Goal: Transaction & Acquisition: Purchase product/service

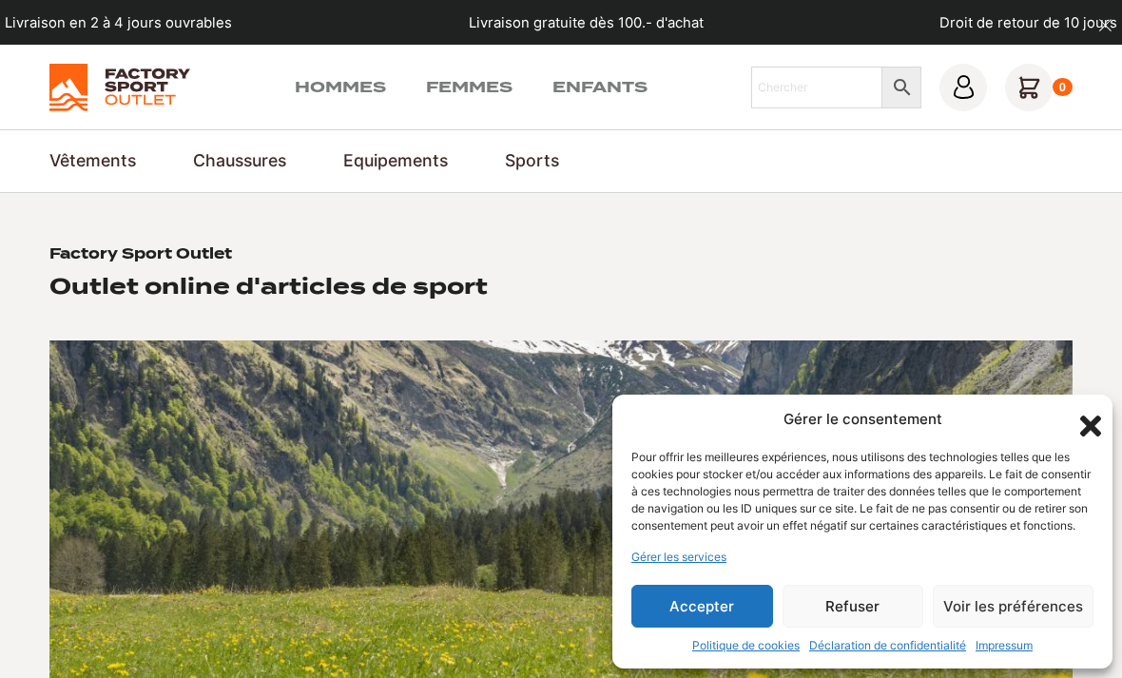
click at [1094, 395] on div "Gérer le consentement Pour offrir les meilleures expériences, nous utilisons de…" at bounding box center [862, 532] width 500 height 275
click at [1097, 410] on icon "Fermer la boîte de dialogue" at bounding box center [1090, 426] width 32 height 32
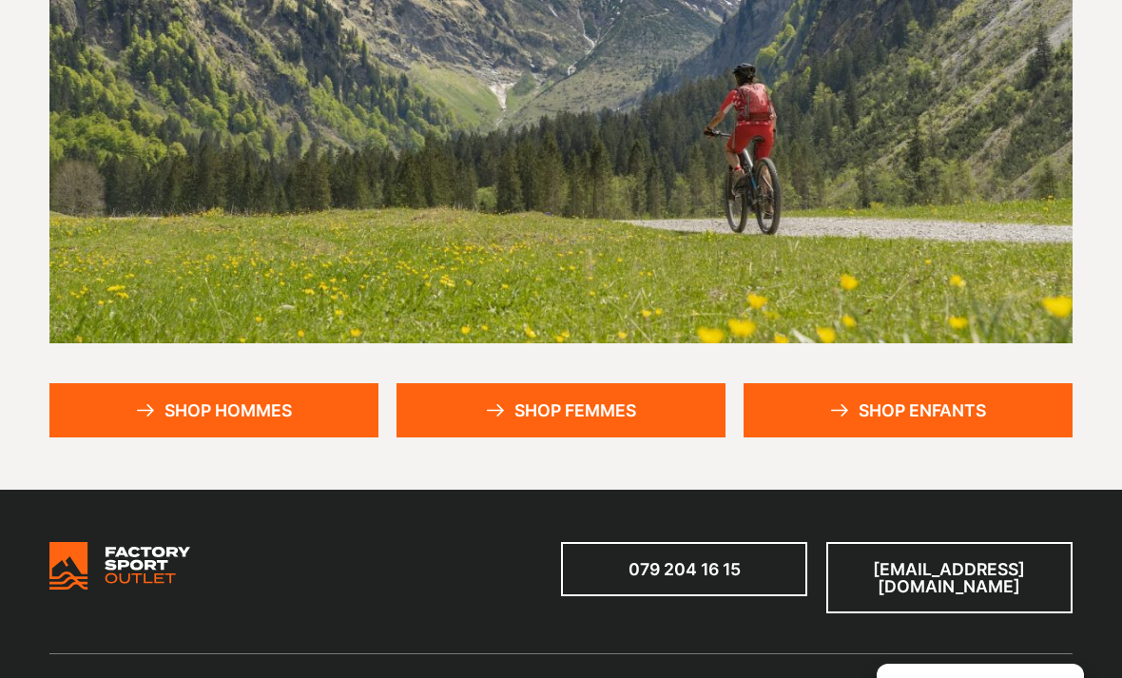
scroll to position [391, 0]
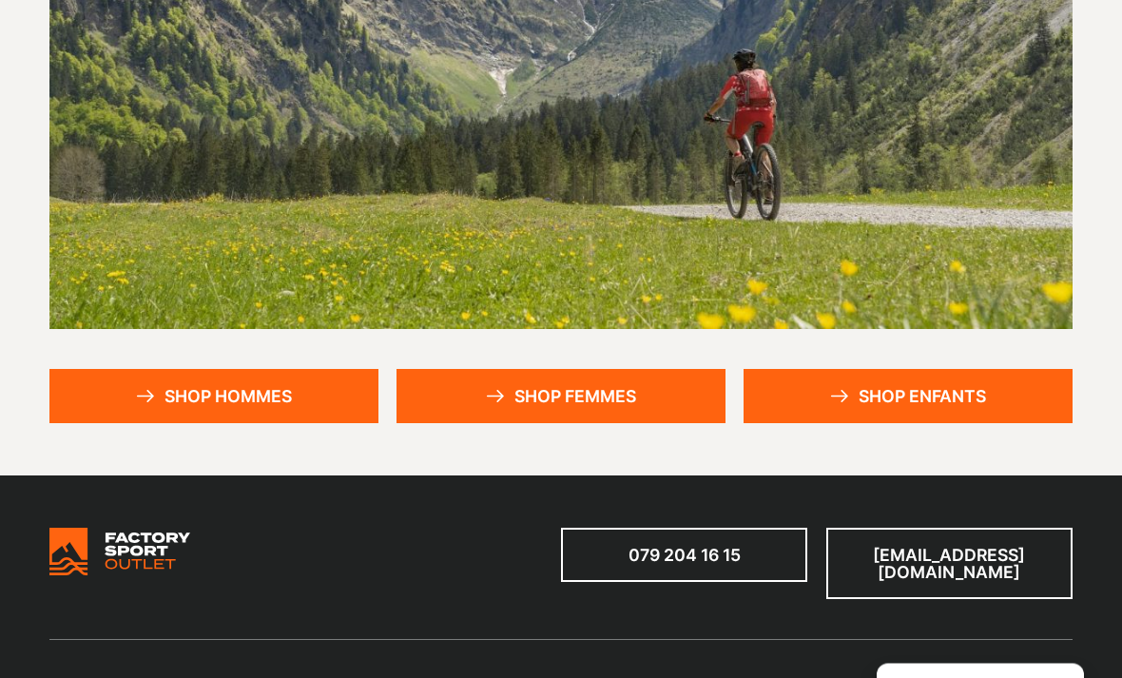
click at [335, 383] on link "Shop hommes" at bounding box center [213, 397] width 329 height 54
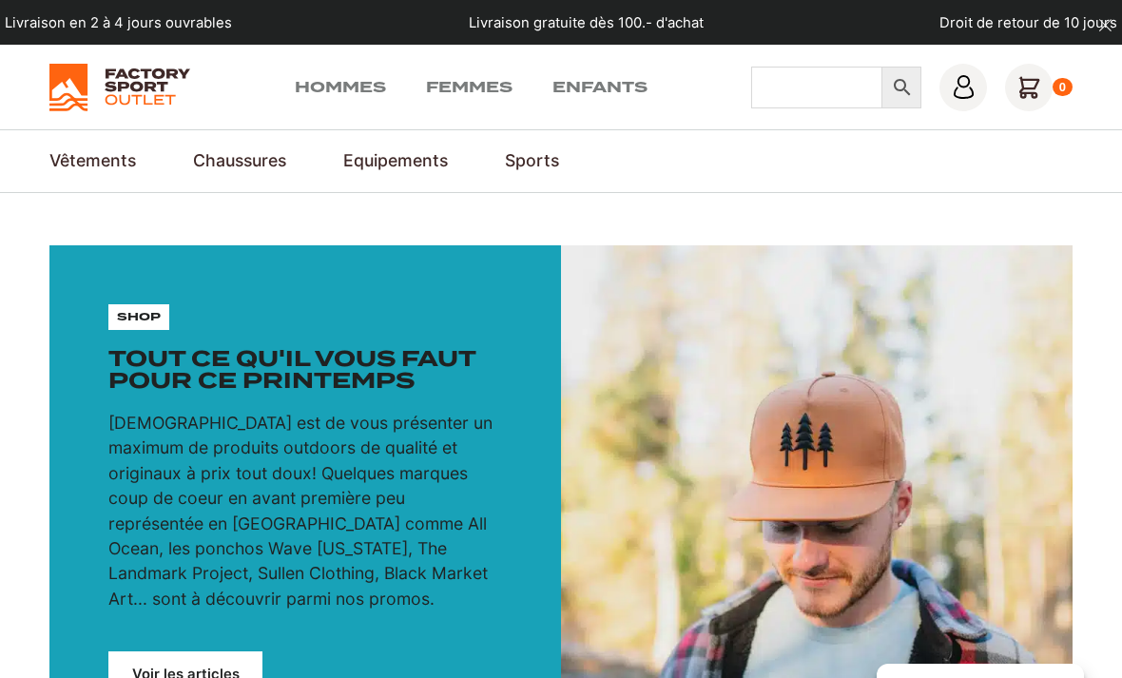
click at [812, 87] on input "Chercher" at bounding box center [816, 88] width 130 height 42
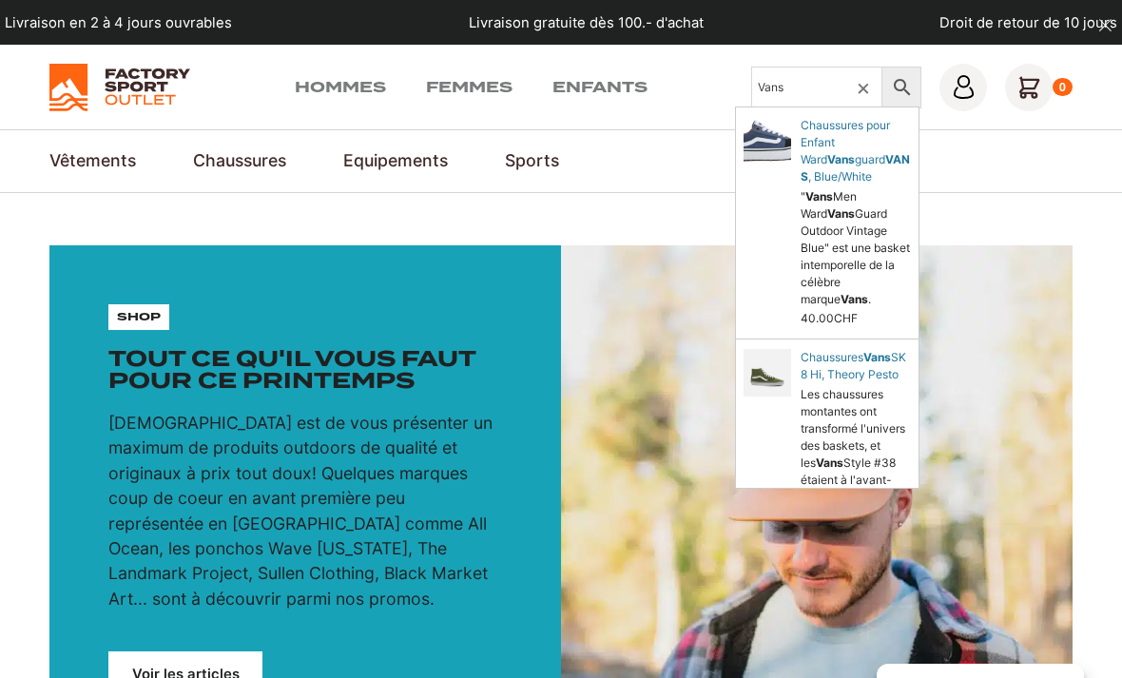
type input "Vans"
click at [899, 97] on icon at bounding box center [902, 87] width 40 height 23
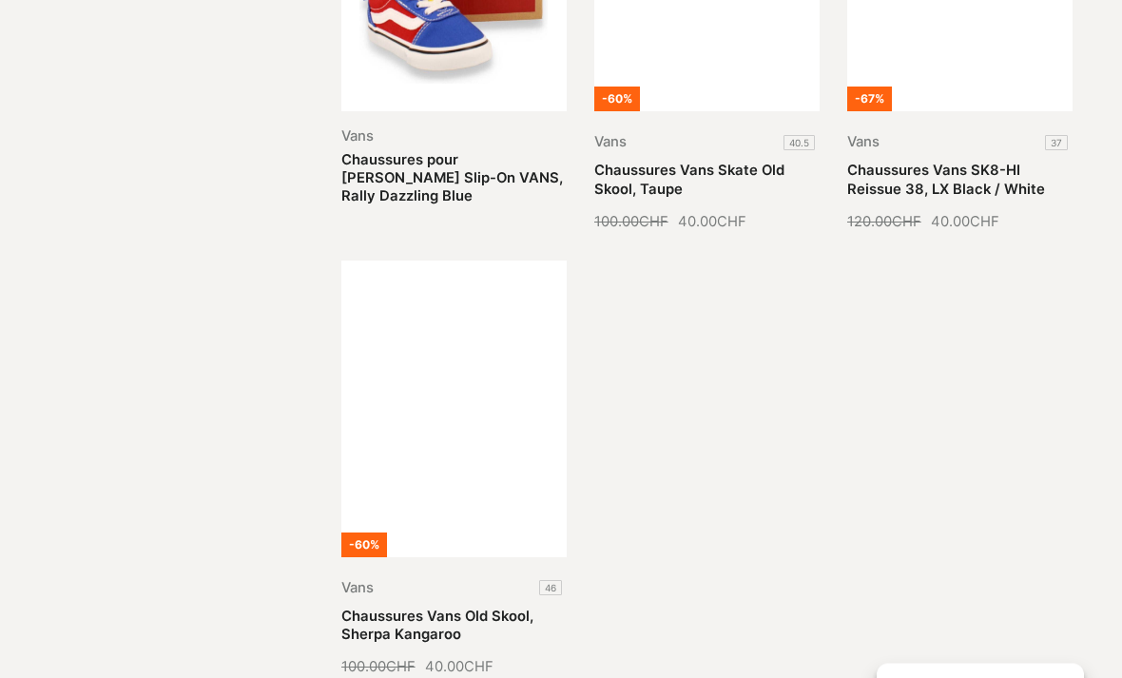
scroll to position [1606, 0]
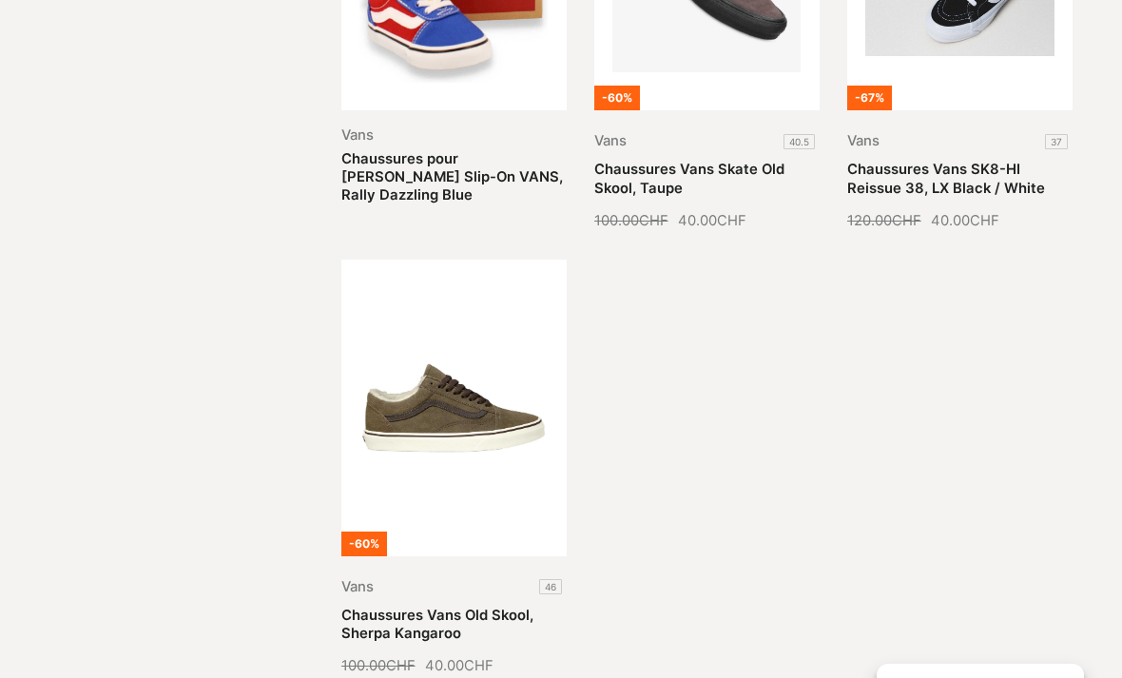
click at [487, 607] on link "Chaussures Vans Old Skool, Sherpa Kangaroo" at bounding box center [437, 624] width 192 height 35
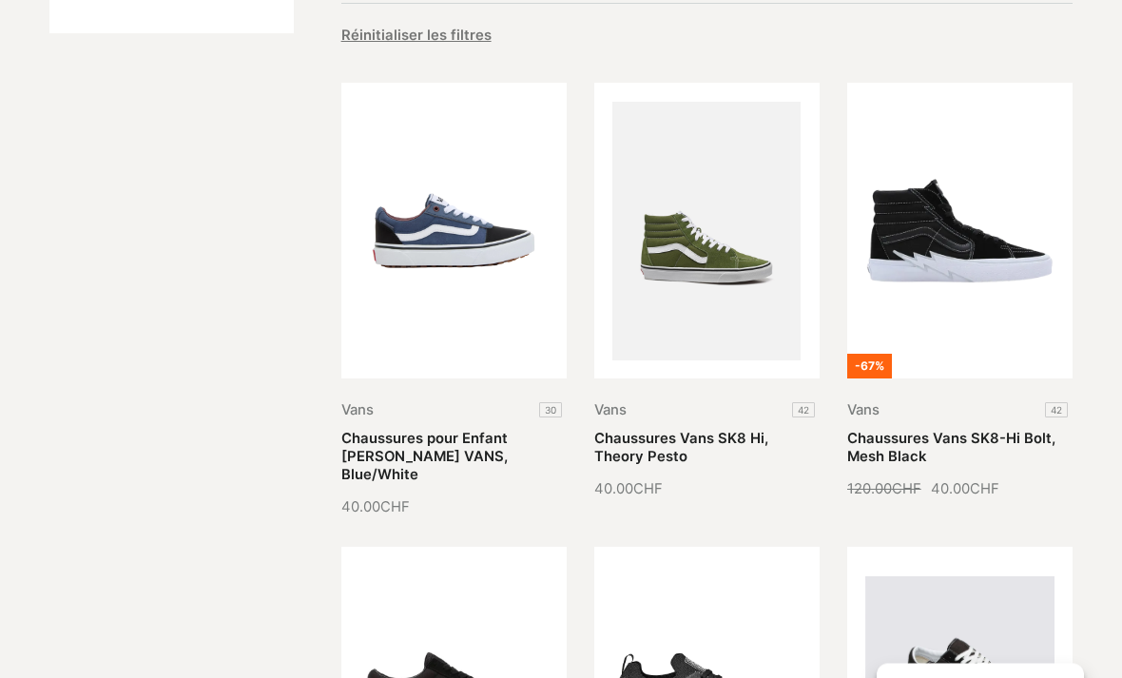
scroll to position [437, 0]
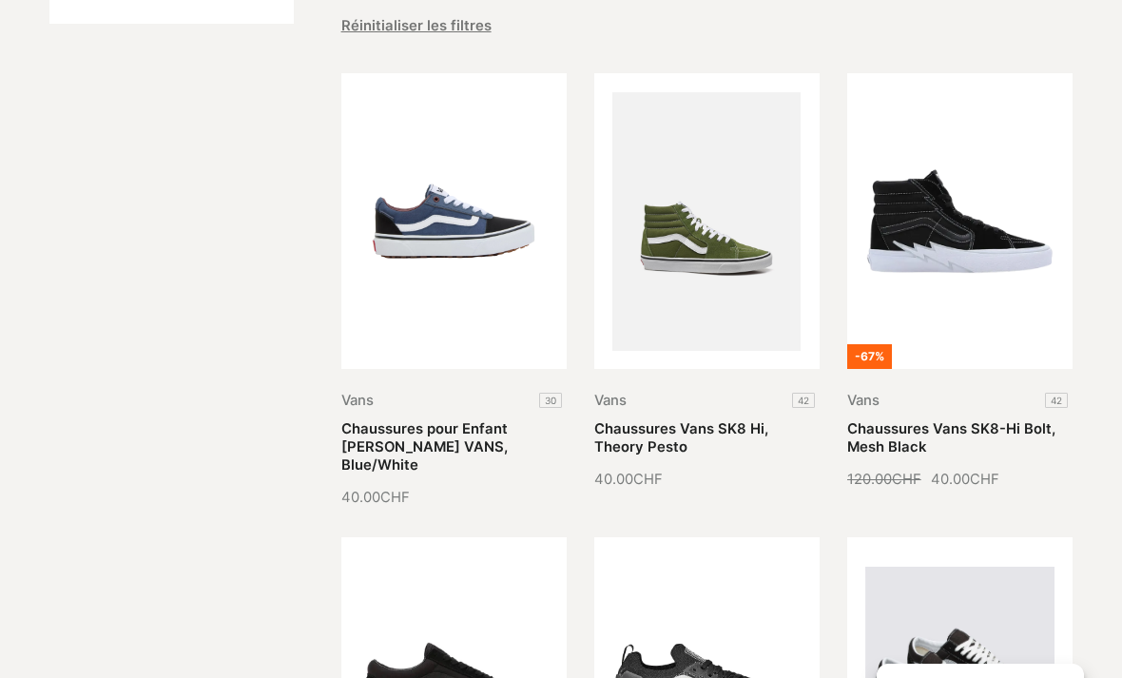
click at [506, 420] on link "Chaussures pour Enfant Ward Vansguard VANS, Blue/White" at bounding box center [424, 447] width 166 height 54
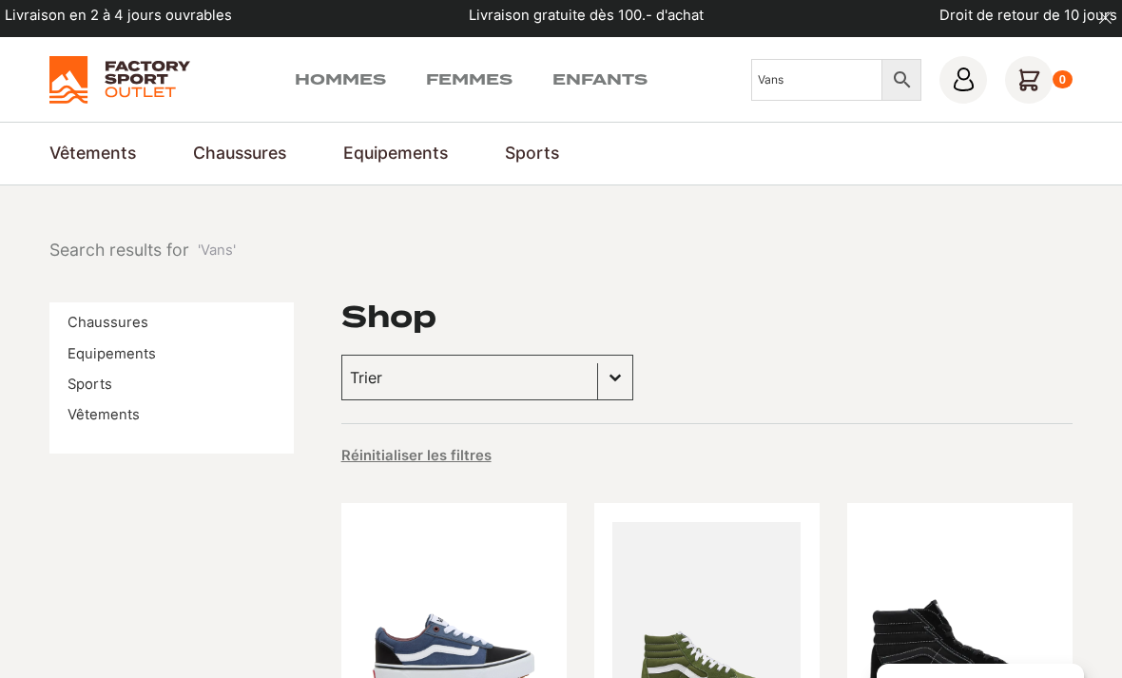
scroll to position [0, 0]
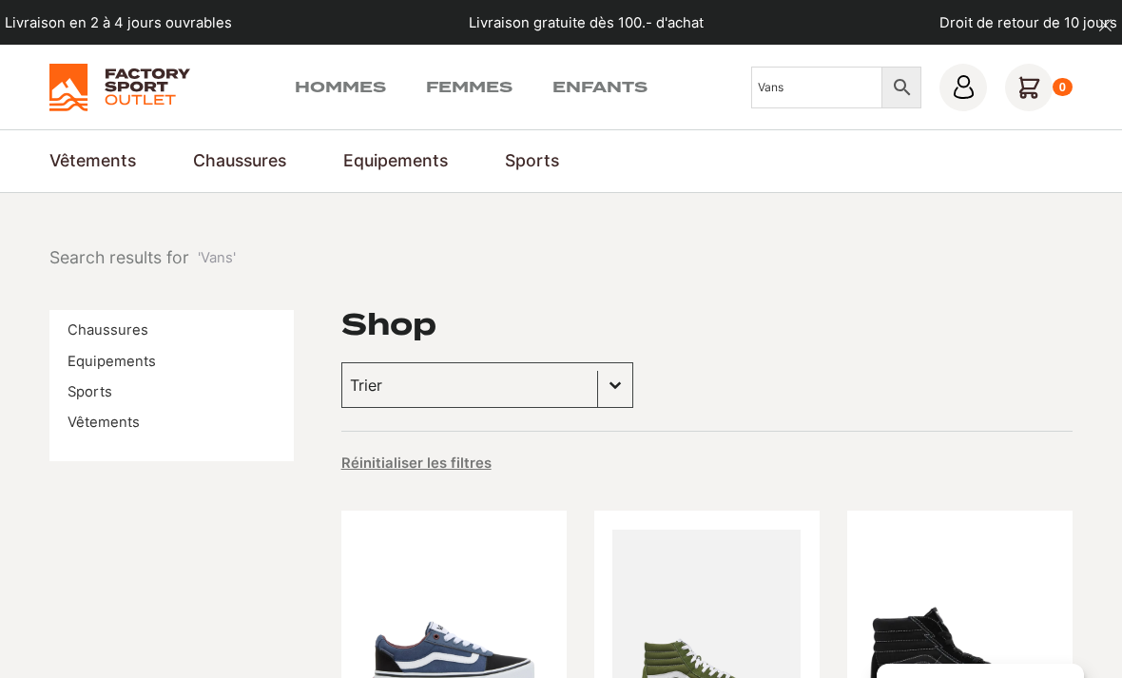
click at [145, 97] on img at bounding box center [119, 88] width 140 height 48
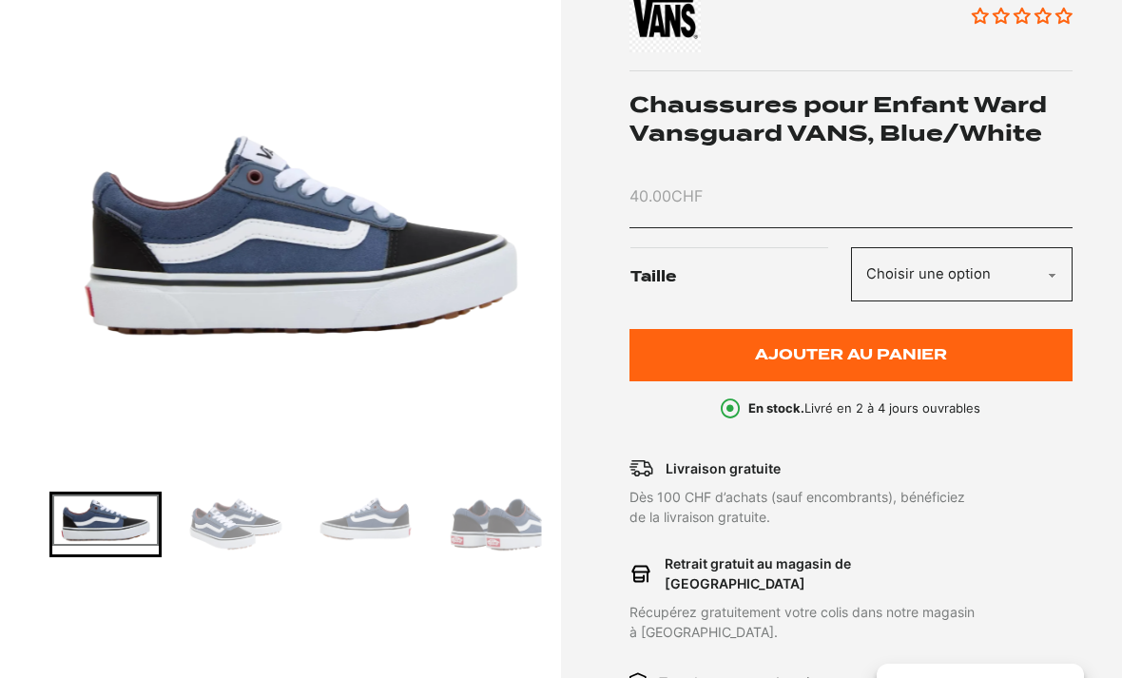
scroll to position [338, 0]
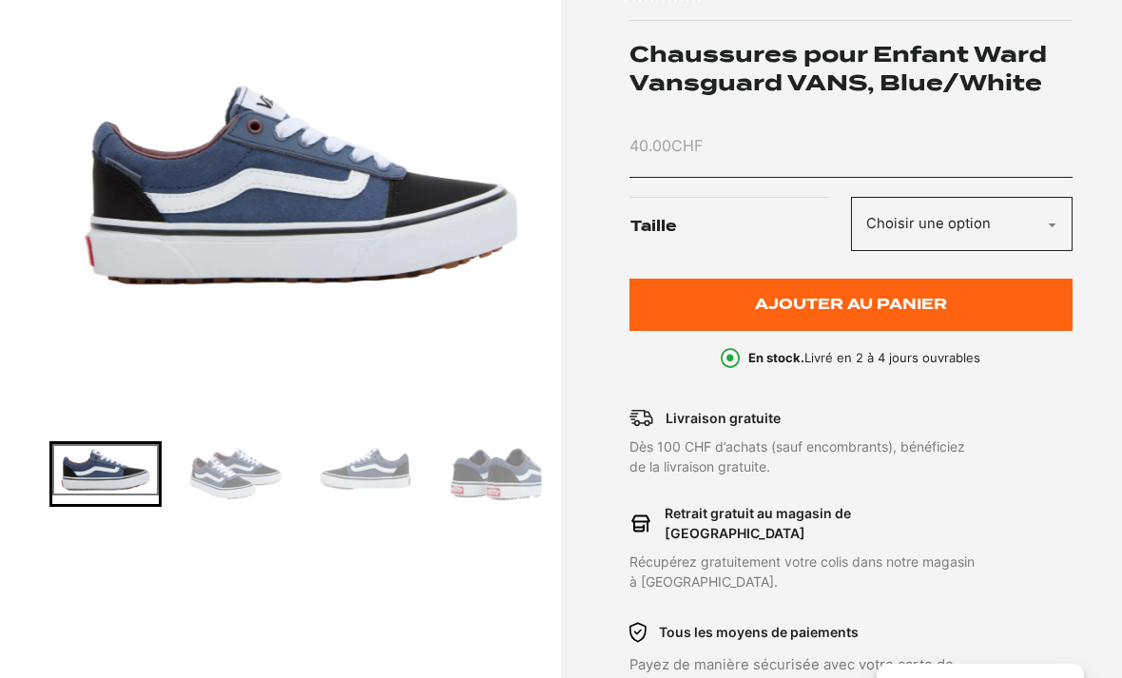
click at [1060, 220] on select "Choisir une option 30" at bounding box center [962, 224] width 222 height 54
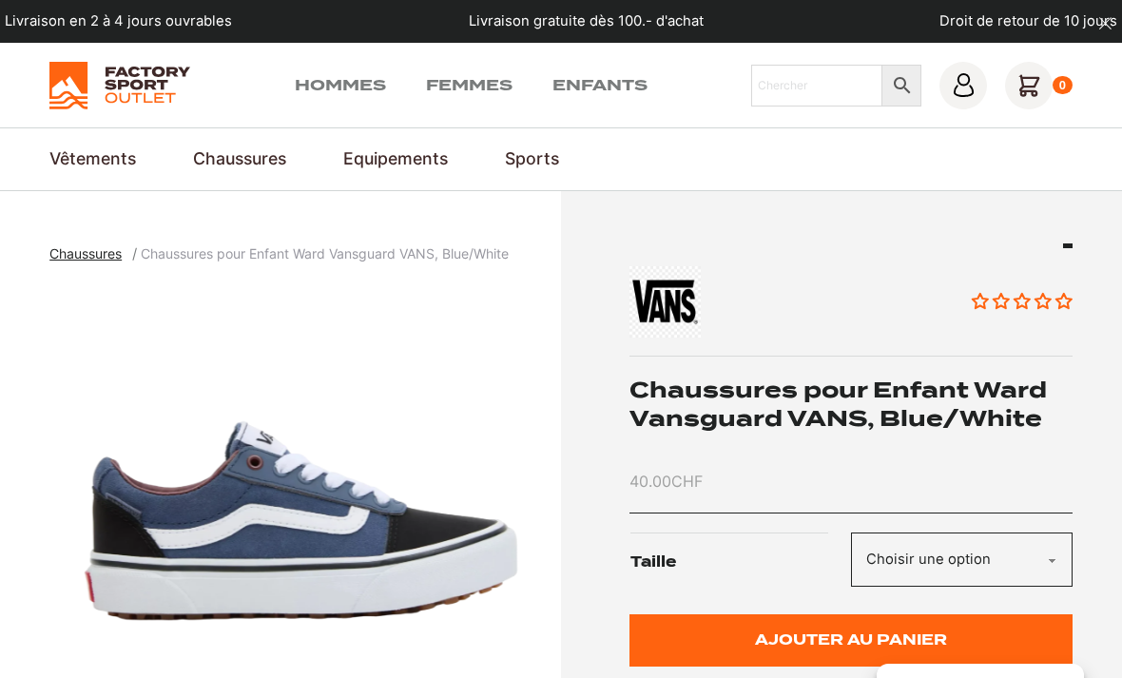
scroll to position [0, 0]
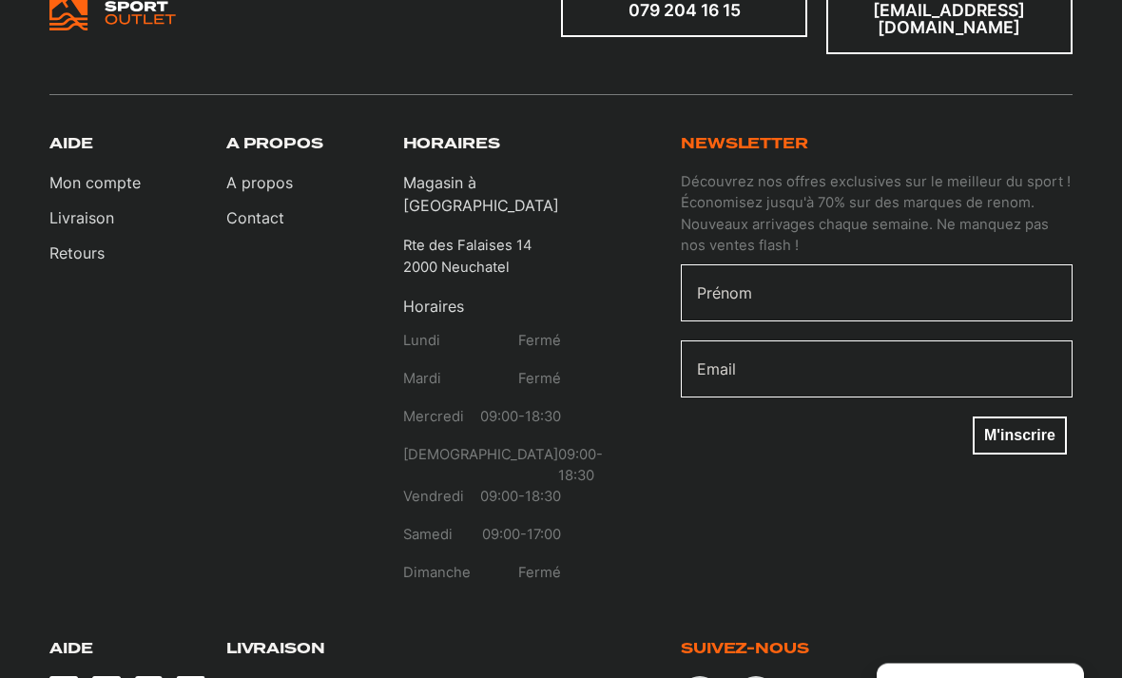
scroll to position [3773, 0]
